Goal: Task Accomplishment & Management: Complete application form

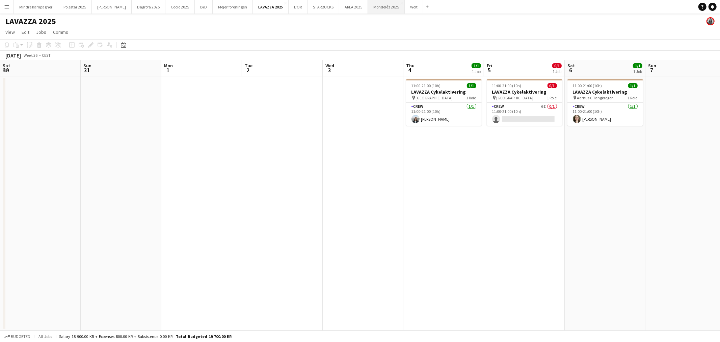
scroll to position [0, 211]
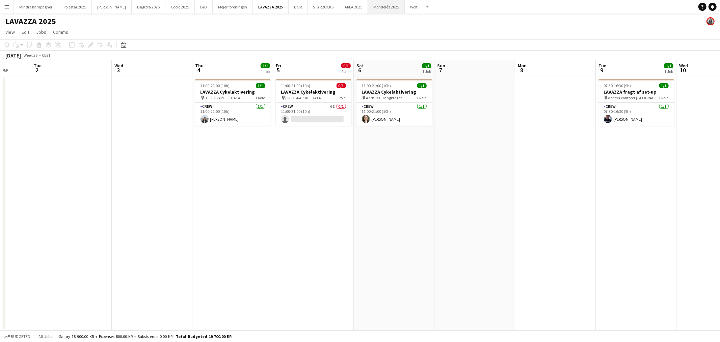
click at [372, 7] on button "Mondeléz 2025 Close" at bounding box center [386, 6] width 37 height 13
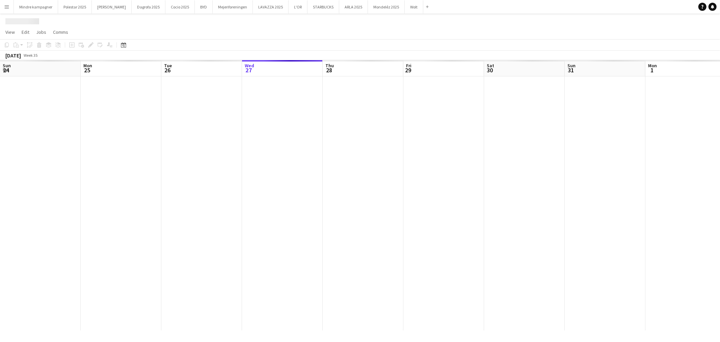
click at [306, 203] on app-calendar-viewport "Sun 24 Mon 25 Tue 26 Wed 27 Thu 28 Fri 29 Sat 30 Sun 31 Mon 1 Tue 2 Wed 3 Thu 4…" at bounding box center [360, 195] width 720 height 270
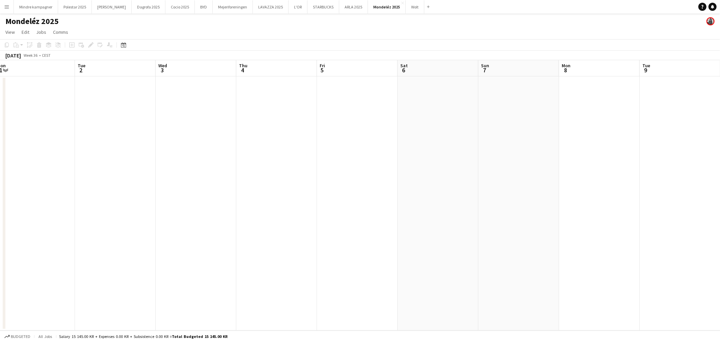
click at [241, 204] on app-calendar-viewport "Sat 30 Sun 31 Mon 1 Tue 2 Wed 3 Thu 4 Fri 5 Sat 6 Sun 7 Mon 8 Tue 9 Wed 10 Thu …" at bounding box center [360, 195] width 720 height 270
drag, startPoint x: 420, startPoint y: 202, endPoint x: 109, endPoint y: 174, distance: 311.8
click at [109, 174] on app-calendar-viewport "Tue 2 Wed 3 Thu 4 Fri 5 Sat 6 Sun 7 Mon 8 Tue 9 Wed 10 Thu 11 Fri 12 Sat 13 Sun…" at bounding box center [360, 195] width 720 height 270
drag, startPoint x: 374, startPoint y: 157, endPoint x: 76, endPoint y: 132, distance: 298.5
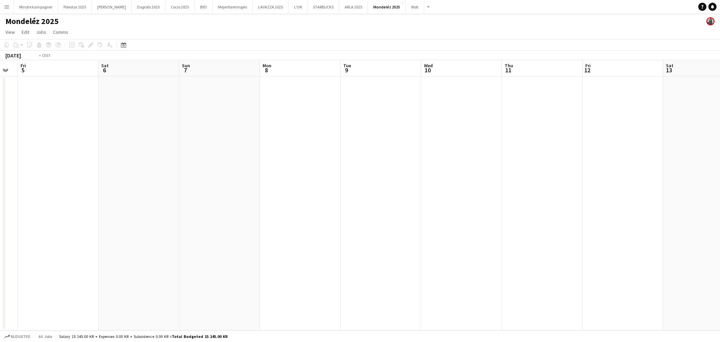
click at [76, 132] on app-calendar-viewport "Tue 2 Wed 3 Thu 4 Fri 5 Sat 6 Sun 7 Mon 8 Tue 9 Wed 10 Thu 11 Fri 12 Sat 13 Sun…" at bounding box center [360, 195] width 720 height 270
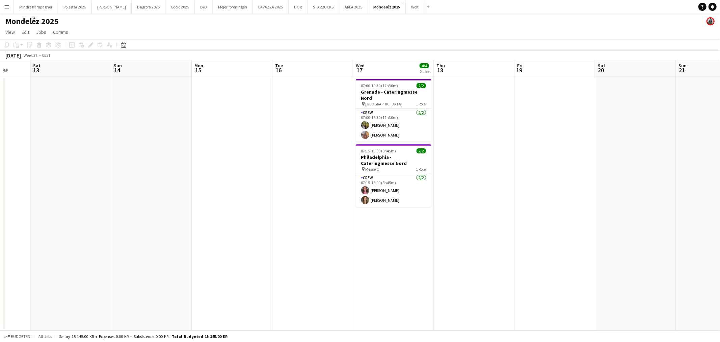
scroll to position [0, 254]
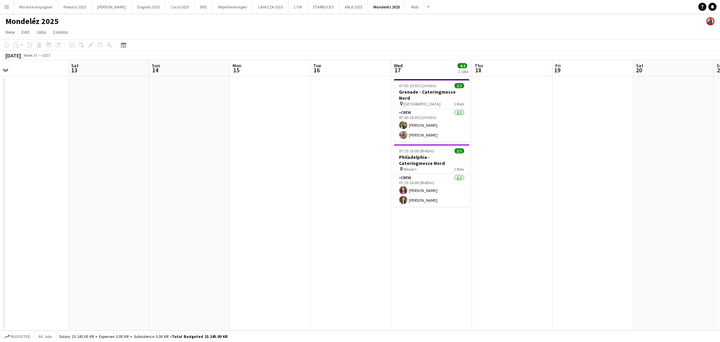
drag, startPoint x: 546, startPoint y: 197, endPoint x: 273, endPoint y: 192, distance: 272.2
click at [273, 192] on app-calendar-viewport "Tue 9 Wed 10 Thu 11 Fri 12 Sat 13 Sun 14 Mon 15 Tue 16 Wed 17 4/4 2 Jobs Thu 18…" at bounding box center [360, 195] width 720 height 270
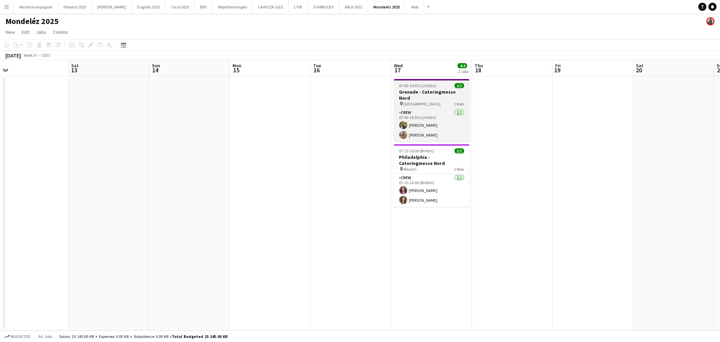
click at [432, 88] on app-job-card "07:00-19:30 (12h30m) 2/2 Grenade - Cateringmesse Nord pin Odense Congress Cente…" at bounding box center [432, 110] width 76 height 62
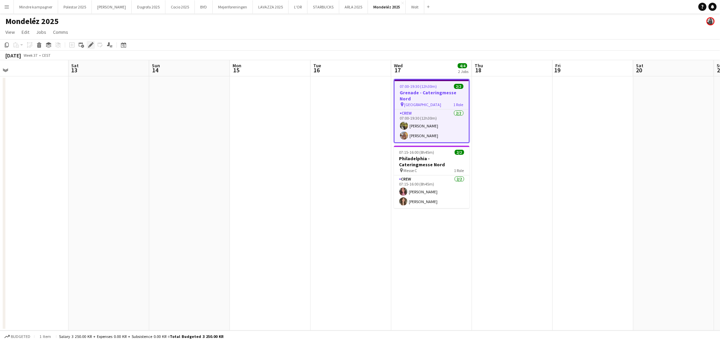
click at [92, 45] on icon "Edit" at bounding box center [90, 44] width 5 height 5
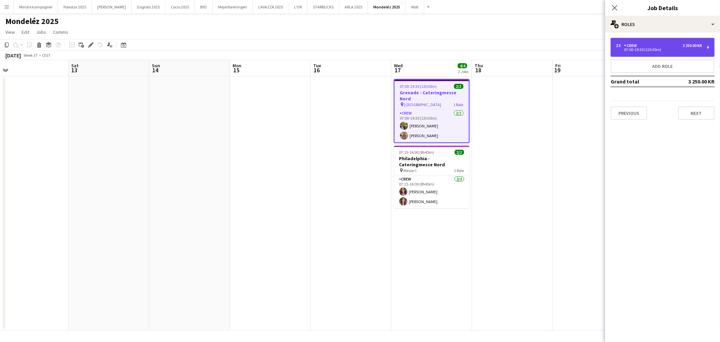
click at [692, 45] on div "3 250.00 KR" at bounding box center [692, 45] width 19 height 5
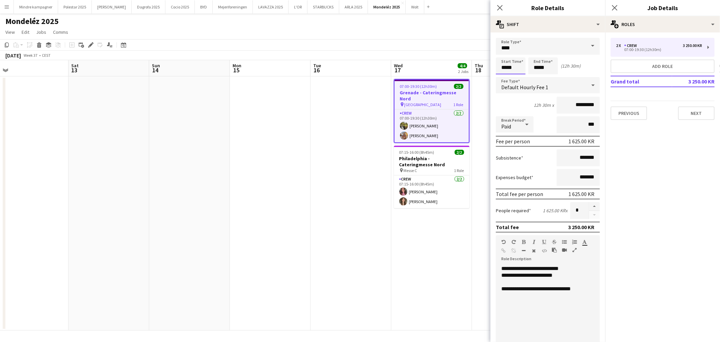
click at [505, 65] on input "*****" at bounding box center [511, 65] width 30 height 17
click at [670, 197] on mat-expansion-panel "pencil3 General details 2 x Crew 3 250.00 KR 07:00-19:30 (12h30m) Add role Gran…" at bounding box center [662, 186] width 115 height 309
click at [505, 66] on input "*****" at bounding box center [511, 65] width 30 height 17
click at [506, 53] on div at bounding box center [504, 54] width 14 height 7
click at [516, 52] on div at bounding box center [518, 54] width 14 height 7
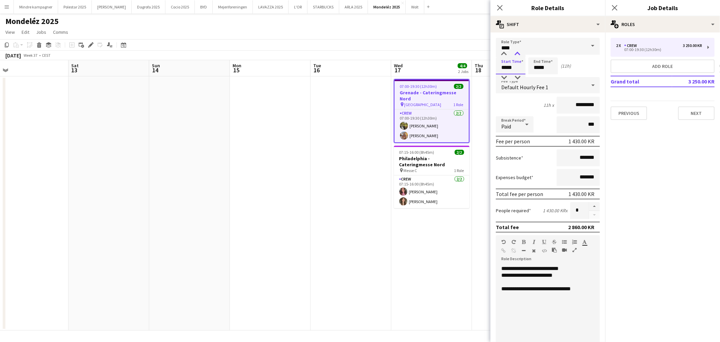
click at [516, 52] on div at bounding box center [518, 54] width 14 height 7
type input "*****"
click at [516, 52] on div at bounding box center [518, 54] width 14 height 7
click at [534, 63] on input "*****" at bounding box center [543, 65] width 30 height 17
click at [537, 78] on div at bounding box center [537, 77] width 14 height 7
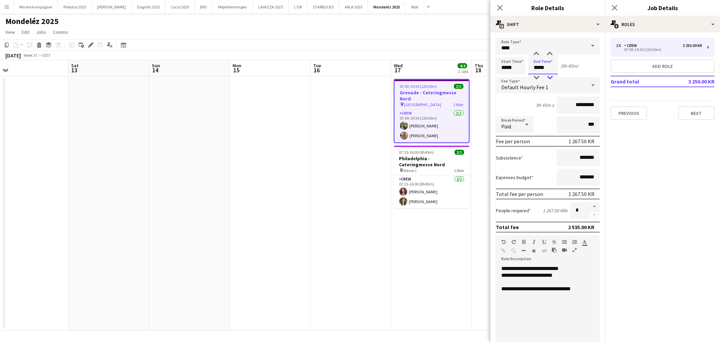
click at [551, 75] on div at bounding box center [550, 77] width 14 height 7
type input "*****"
click at [551, 75] on div at bounding box center [550, 77] width 14 height 7
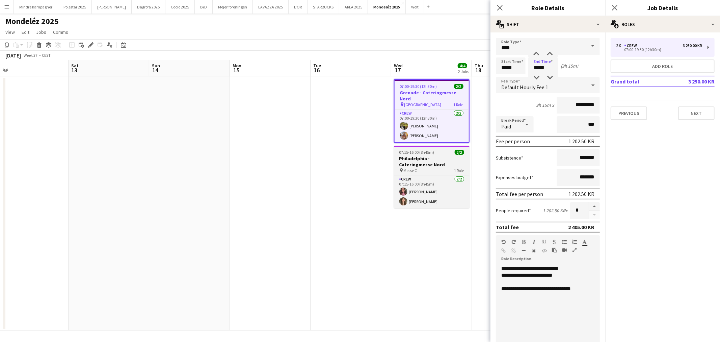
click at [442, 155] on h3 "Philadelphia - Cateringmesse Nord" at bounding box center [432, 161] width 76 height 12
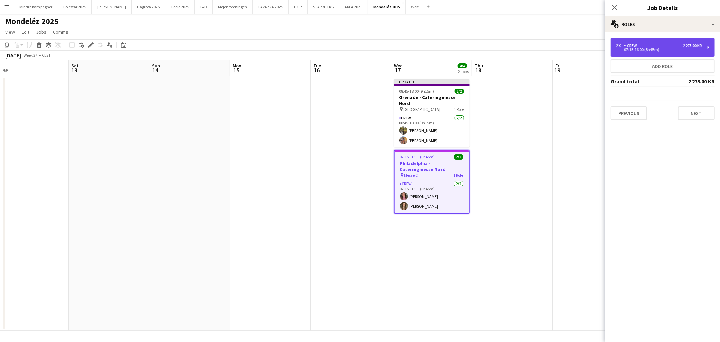
click at [659, 49] on div "07:15-16:00 (8h45m)" at bounding box center [659, 49] width 86 height 3
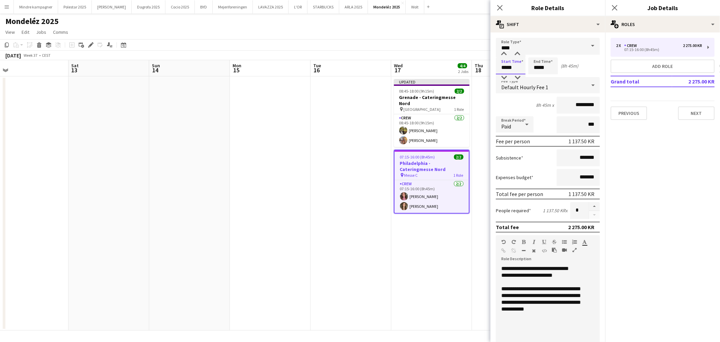
click at [504, 65] on input "*****" at bounding box center [511, 65] width 30 height 17
click at [504, 52] on div at bounding box center [504, 54] width 14 height 7
type input "*****"
click at [516, 53] on div at bounding box center [518, 54] width 14 height 7
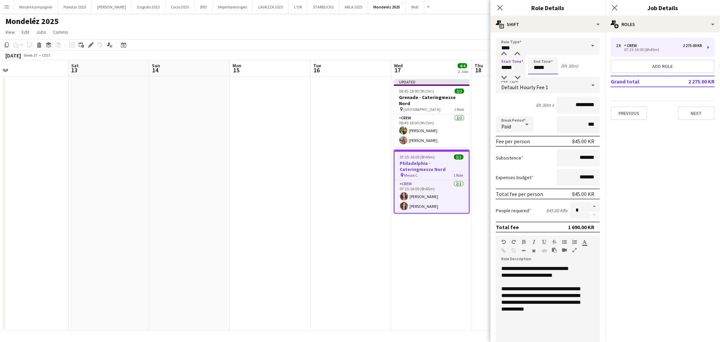
click at [538, 64] on input "*****" at bounding box center [543, 65] width 30 height 17
click at [537, 79] on div at bounding box center [537, 77] width 14 height 7
type input "*****"
click at [537, 79] on div at bounding box center [537, 77] width 14 height 7
click at [452, 241] on app-date-cell "Updated 08:45-18:00 (9h15m) 2/2 Grenade - Cateringmesse Nord pin Odense Congres…" at bounding box center [431, 203] width 81 height 254
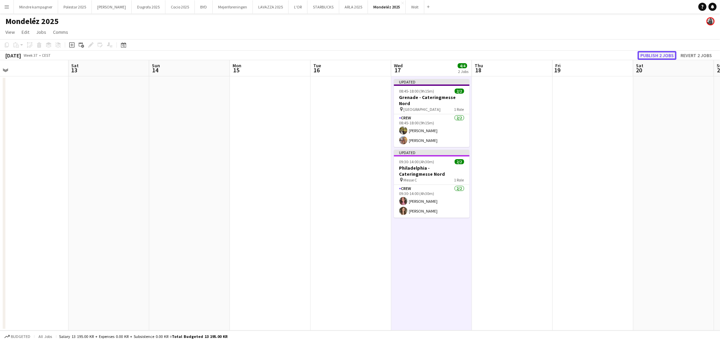
click at [657, 55] on button "Publish 2 jobs" at bounding box center [657, 55] width 39 height 9
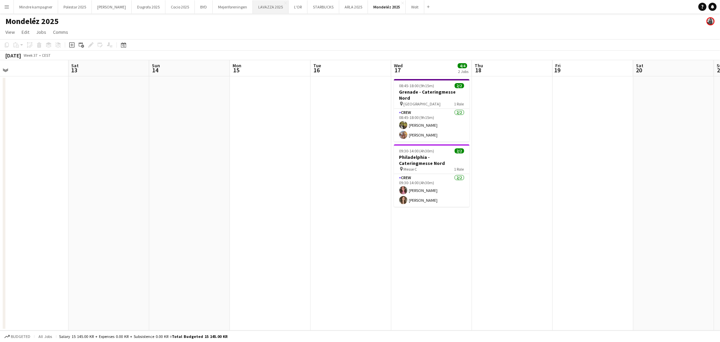
click at [257, 9] on button "LAVAZZA 2025 Close" at bounding box center [271, 6] width 36 height 13
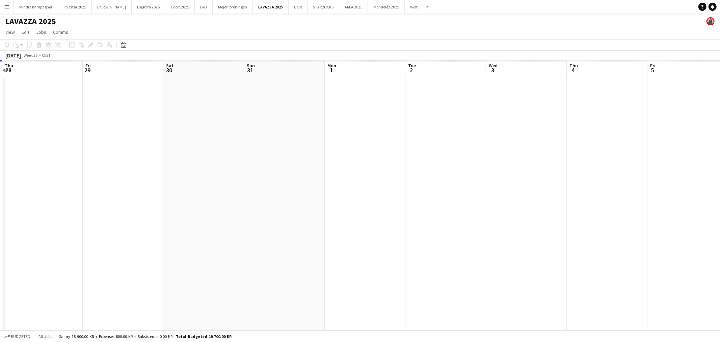
drag, startPoint x: 529, startPoint y: 211, endPoint x: 242, endPoint y: 200, distance: 286.8
click at [242, 200] on app-calendar-viewport "Sun 24 Mon 25 Tue 26 Wed 27 Thu 28 Fri 29 Sat 30 Sun 31 Mon 1 Tue 2 Wed 3 Thu 4…" at bounding box center [360, 195] width 720 height 270
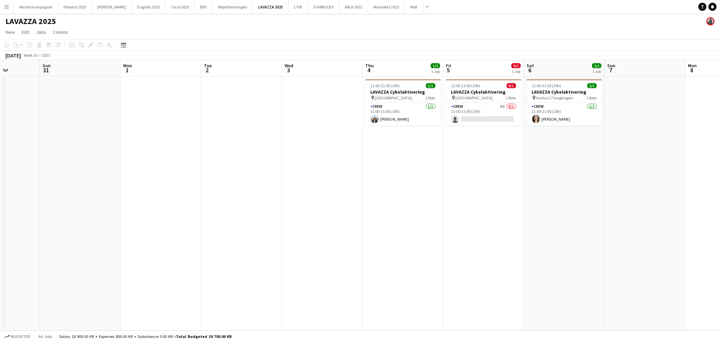
drag, startPoint x: 399, startPoint y: 216, endPoint x: 110, endPoint y: 214, distance: 289.0
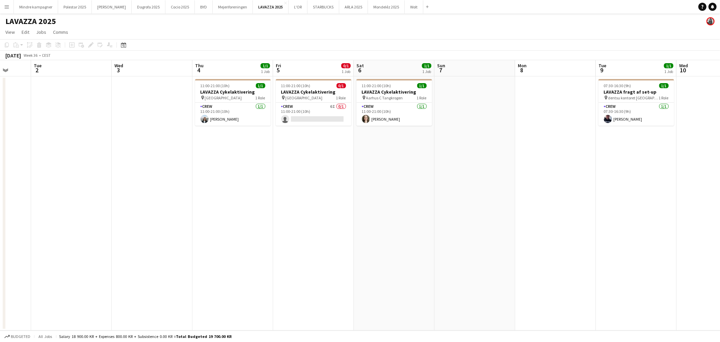
scroll to position [0, 196]
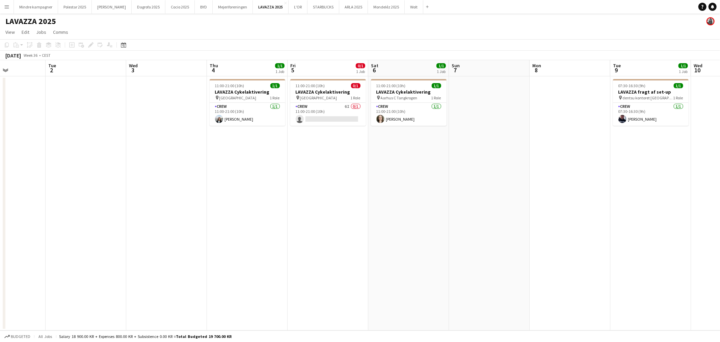
drag, startPoint x: 110, startPoint y: 214, endPoint x: 315, endPoint y: 231, distance: 205.3
click at [315, 231] on app-calendar-viewport "Sat 30 Sun 31 Mon 1 Tue 2 Wed 3 Thu 4 1/1 1 Job Fri 5 0/1 1 Job Sat 6 1/1 1 Job…" at bounding box center [360, 195] width 720 height 270
click at [315, 95] on div "pin [GEOGRAPHIC_DATA] 1 Role" at bounding box center [328, 97] width 76 height 5
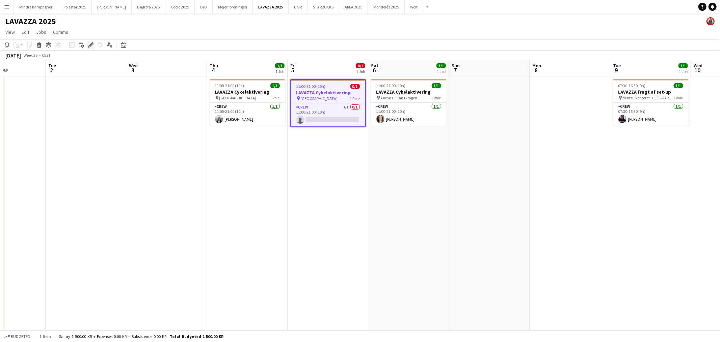
click at [90, 45] on icon at bounding box center [91, 45] width 4 height 4
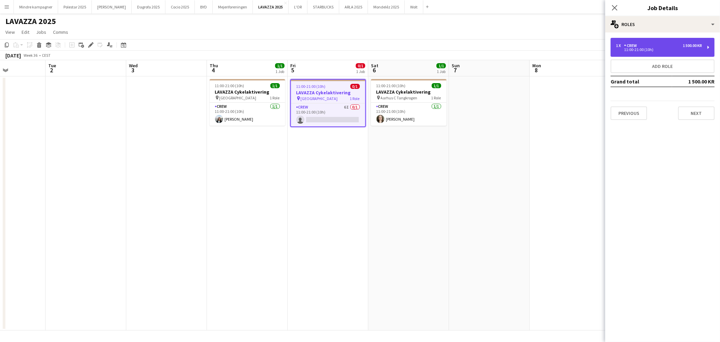
click at [642, 53] on div "1 x Crew 1 500.00 KR 11:00-21:00 (10h)" at bounding box center [663, 47] width 104 height 19
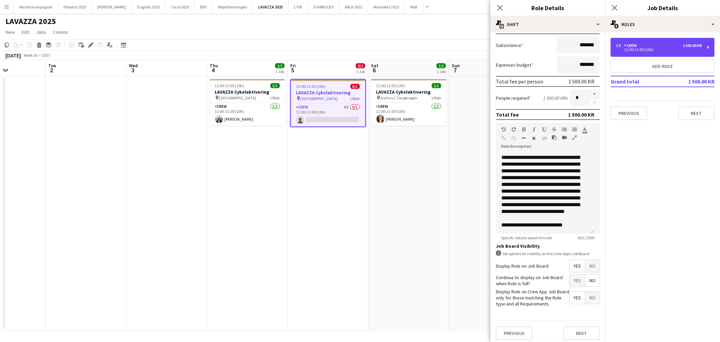
scroll to position [0, 0]
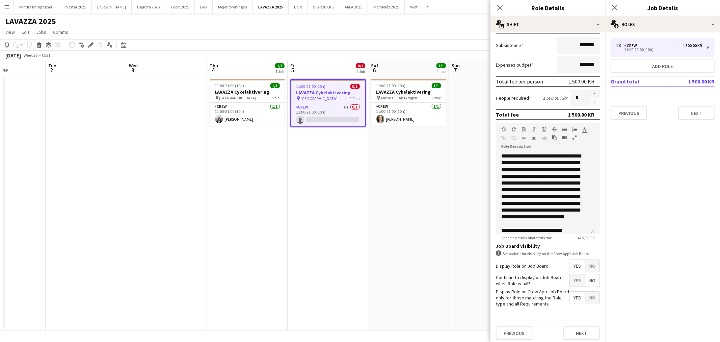
click at [392, 227] on app-date-cell "11:00-21:00 (10h) 1/1 LAVAZZA Cykelaktivering pin Aarhus C Tangkrogen 1 Role Cr…" at bounding box center [408, 203] width 81 height 254
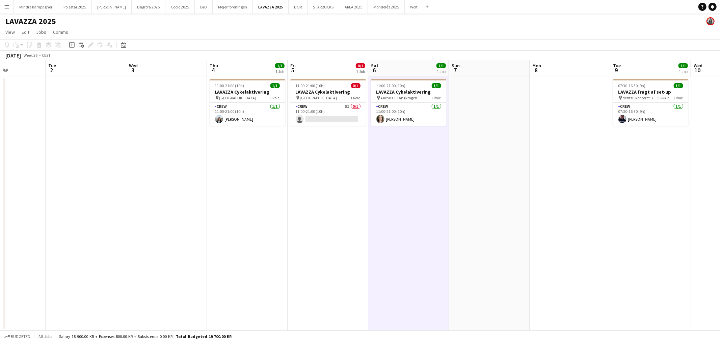
click at [570, 150] on app-date-cell at bounding box center [570, 203] width 81 height 254
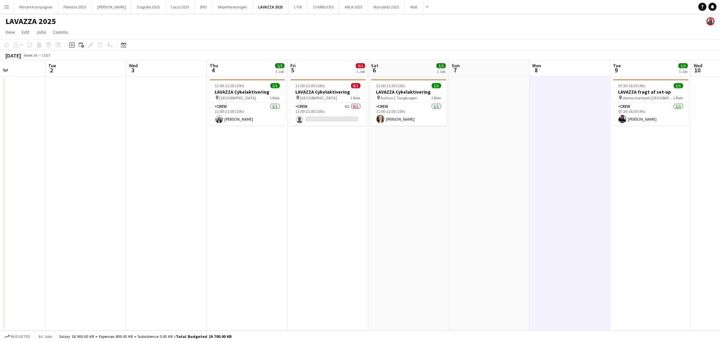
click at [9, 7] on app-icon "Menu" at bounding box center [6, 6] width 5 height 5
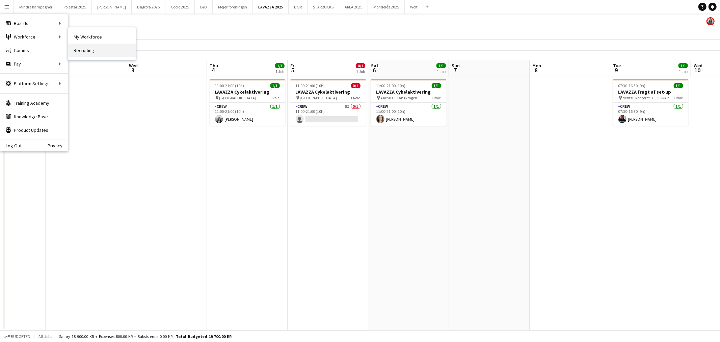
click at [83, 47] on link "Recruiting" at bounding box center [102, 51] width 68 height 14
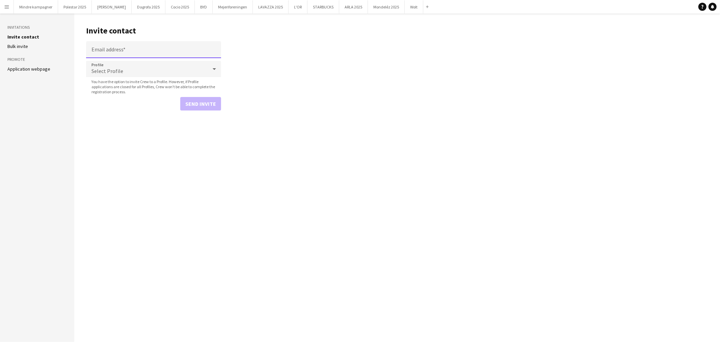
click at [117, 44] on input "Email address" at bounding box center [153, 49] width 135 height 17
type input "**********"
click at [129, 67] on div "Select Profile" at bounding box center [147, 69] width 122 height 16
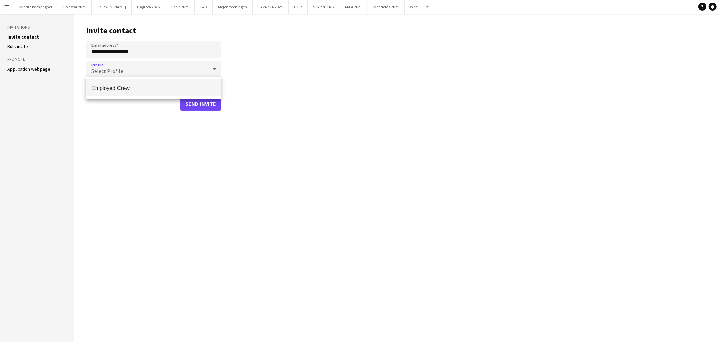
click at [135, 88] on span "Employed Crew" at bounding box center [153, 88] width 124 height 6
click at [201, 103] on button "Send invite" at bounding box center [200, 104] width 41 height 14
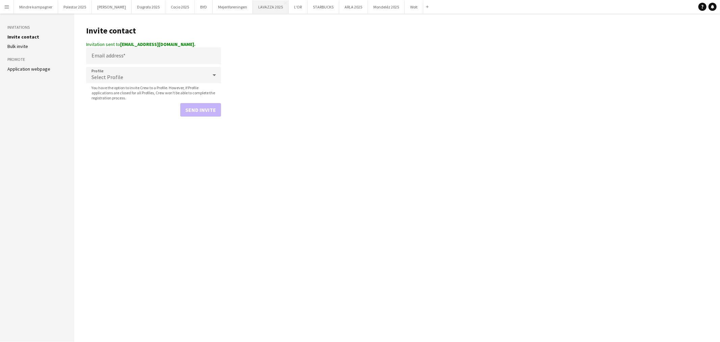
click at [253, 11] on button "LAVAZZA 2025 Close" at bounding box center [271, 6] width 36 height 13
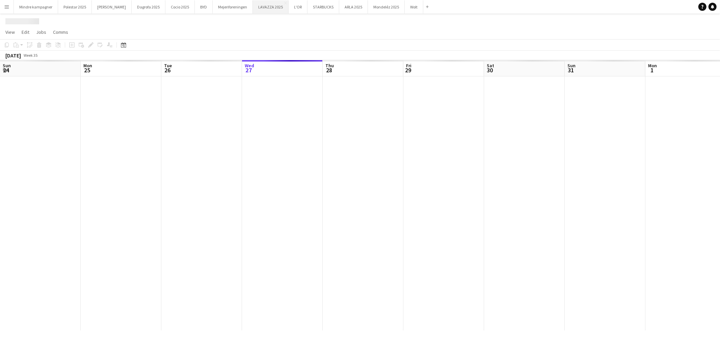
scroll to position [0, 161]
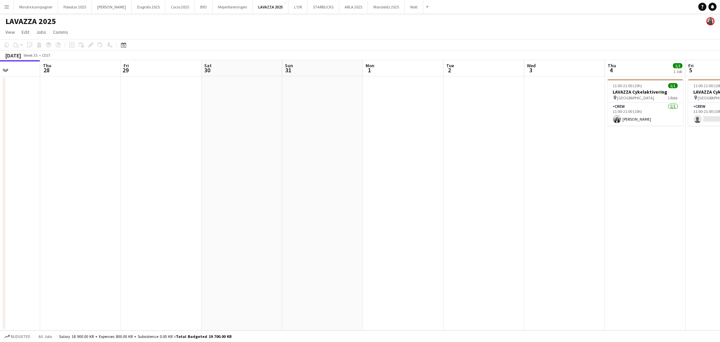
drag, startPoint x: 438, startPoint y: 208, endPoint x: 227, endPoint y: 218, distance: 211.3
click at [227, 218] on app-calendar-viewport "Sun 24 Mon 25 Tue 26 Wed 27 Thu 28 Fri 29 Sat 30 Sun 31 Mon 1 Tue 2 Wed 3 Thu 4…" at bounding box center [360, 195] width 720 height 270
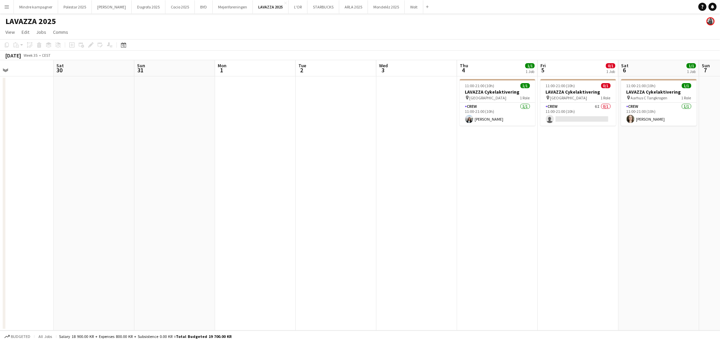
drag, startPoint x: 476, startPoint y: 229, endPoint x: 272, endPoint y: 241, distance: 204.7
click at [272, 241] on app-calendar-viewport "Tue 26 Wed 27 Thu 28 Fri 29 Sat 30 Sun 31 Mon 1 Tue 2 Wed 3 Thu 4 1/1 1 Job Fri…" at bounding box center [360, 195] width 720 height 270
